Goal: Use online tool/utility: Use online tool/utility

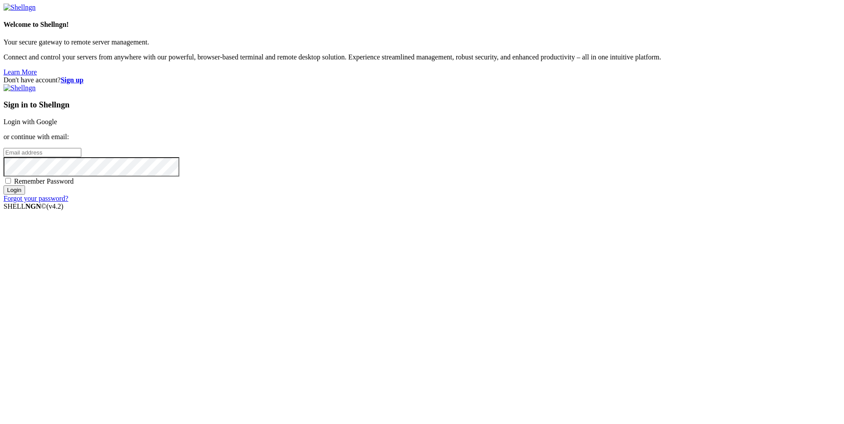
drag, startPoint x: 0, startPoint y: 0, endPoint x: 511, endPoint y: 162, distance: 536.2
click at [57, 125] on link "Login with Google" at bounding box center [31, 121] width 54 height 7
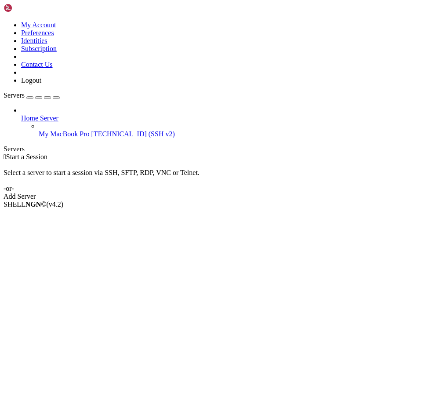
click at [39, 130] on icon at bounding box center [39, 130] width 0 height 0
click at [39, 130] on link "My MacBook Pro [TECHNICAL_ID] (SSH v2)" at bounding box center [228, 134] width 379 height 8
click at [39, 130] on icon at bounding box center [39, 130] width 0 height 0
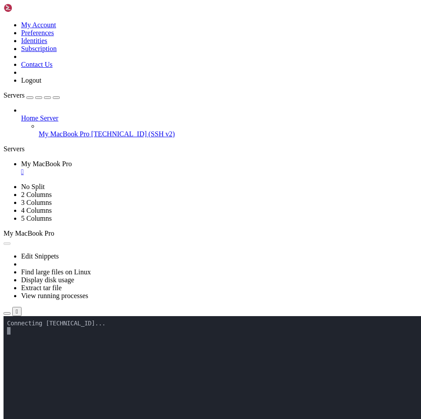
click at [73, 401] on x-row at bounding box center [159, 398] width 304 height 7
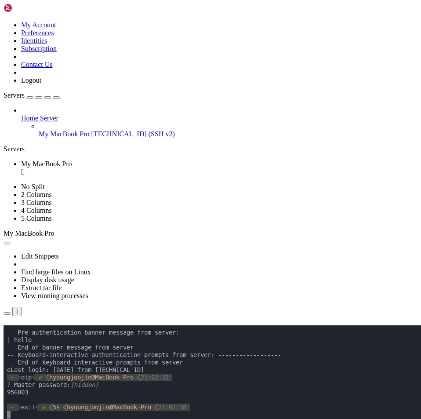
click at [183, 168] on div "" at bounding box center [219, 172] width 397 height 8
